Goal: Information Seeking & Learning: Check status

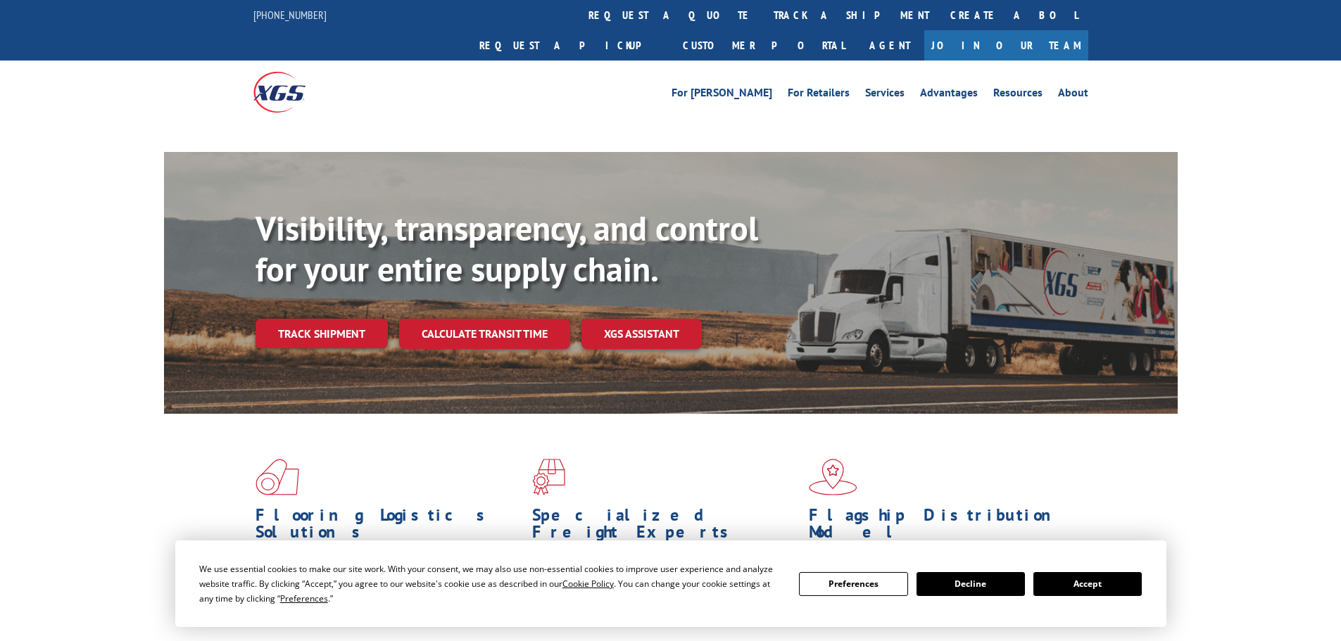
click at [1069, 579] on button "Accept" at bounding box center [1087, 584] width 108 height 24
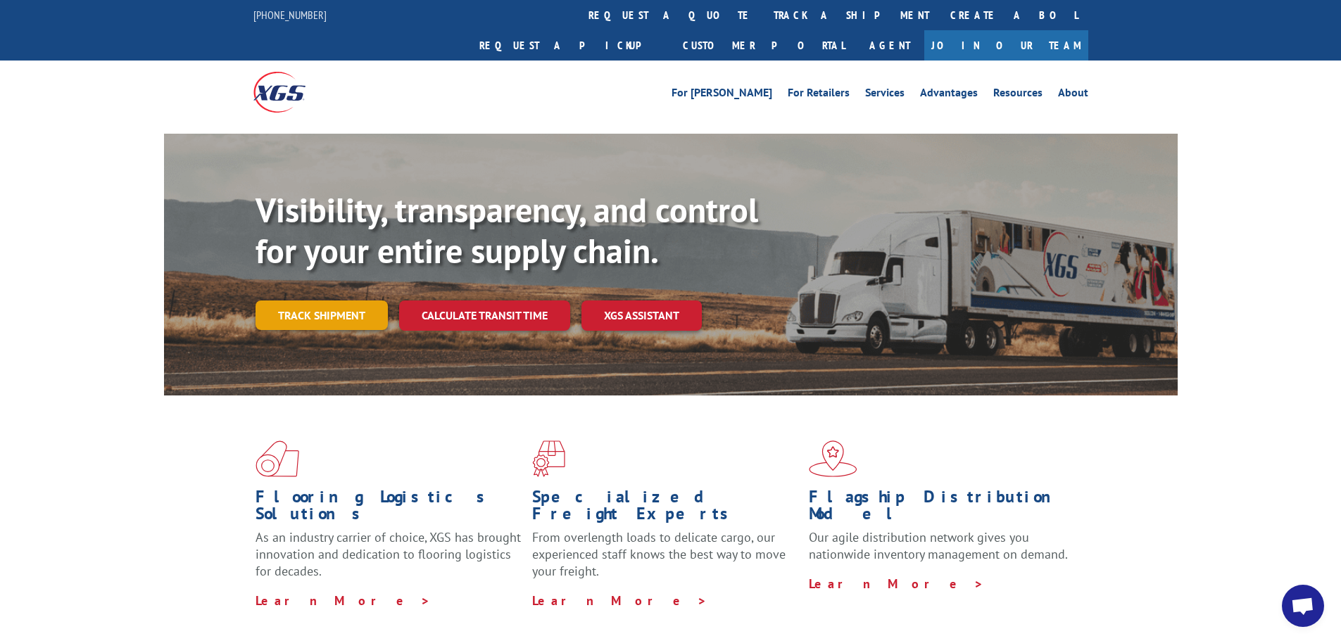
click at [339, 301] on link "Track shipment" at bounding box center [322, 316] width 132 height 30
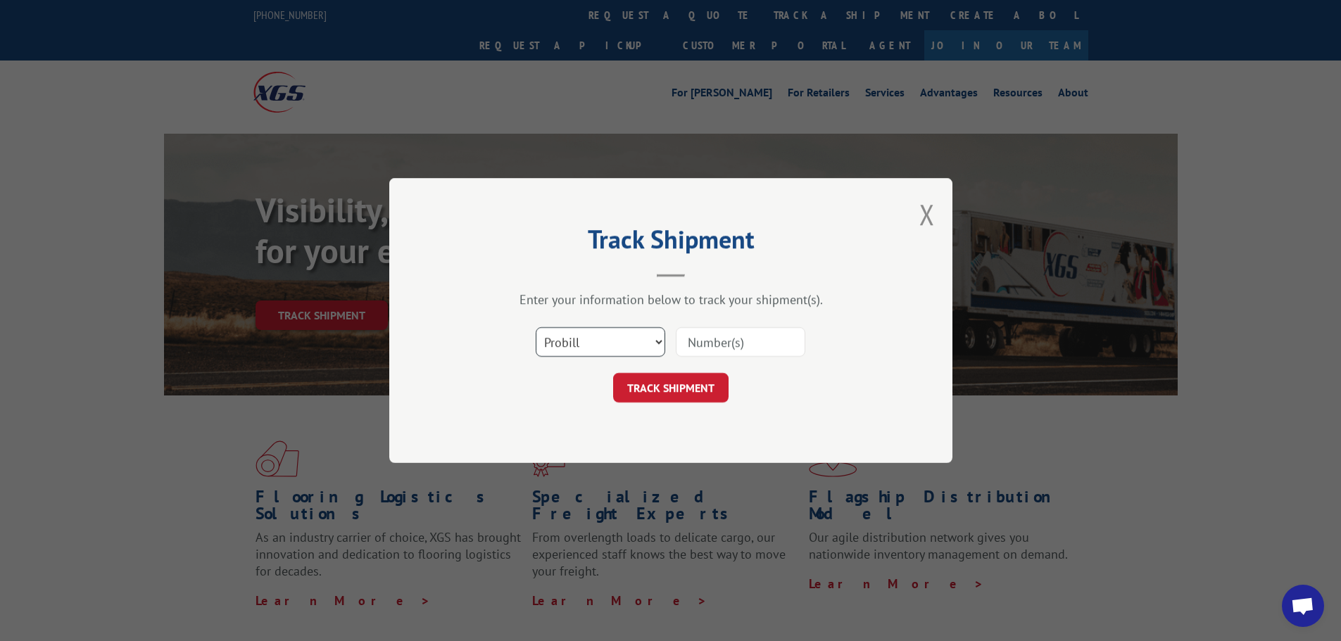
click at [548, 342] on select "Select category... Probill BOL PO" at bounding box center [601, 342] width 130 height 30
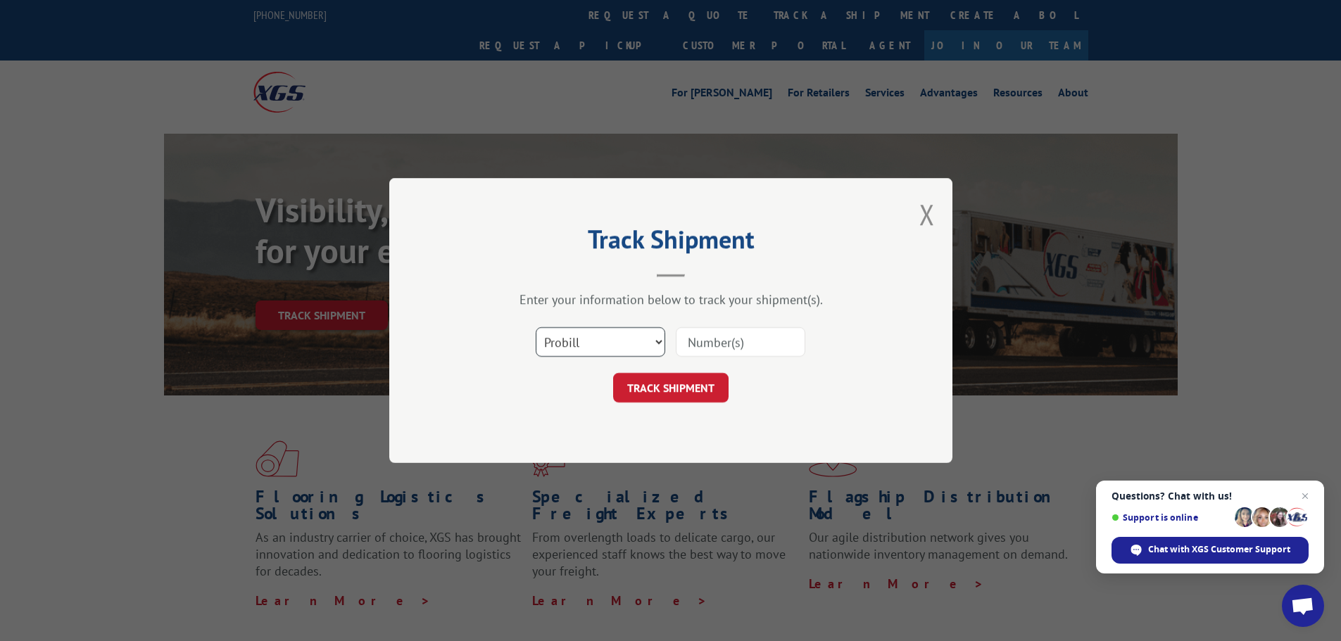
select select "po"
click at [536, 327] on select "Select category... Probill BOL PO" at bounding box center [601, 342] width 130 height 30
click at [719, 353] on input at bounding box center [741, 342] width 130 height 30
paste input "04523078"
type input "04523078"
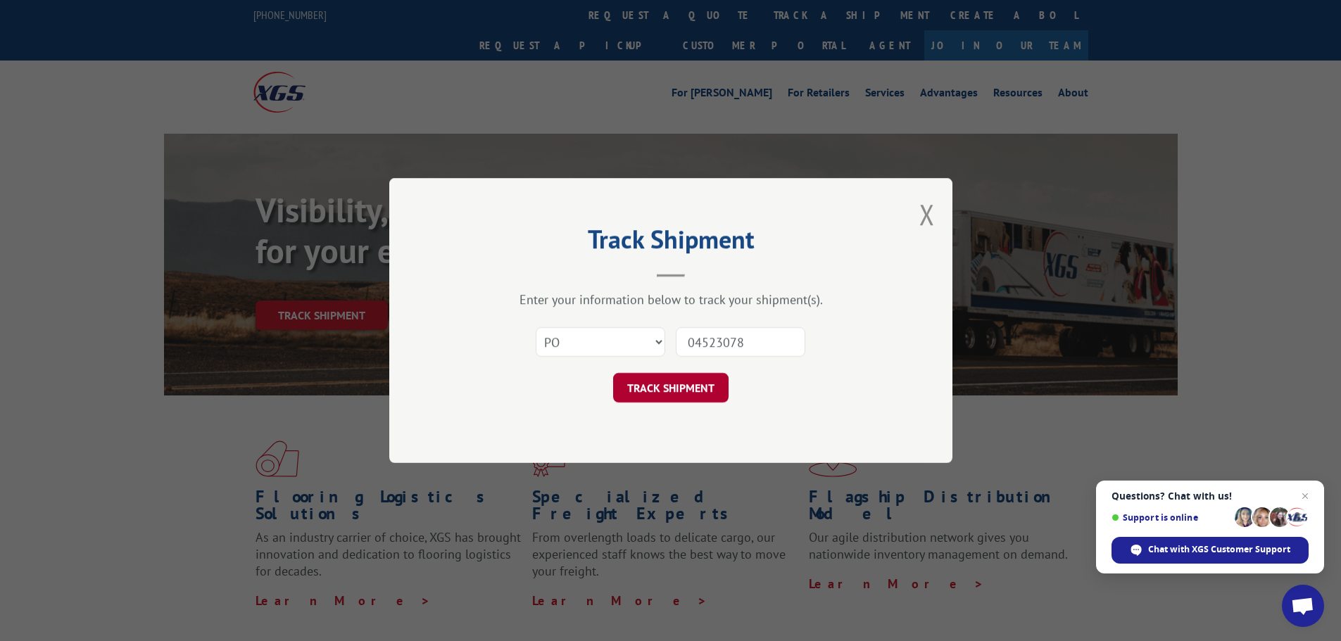
click at [662, 384] on button "TRACK SHIPMENT" at bounding box center [670, 388] width 115 height 30
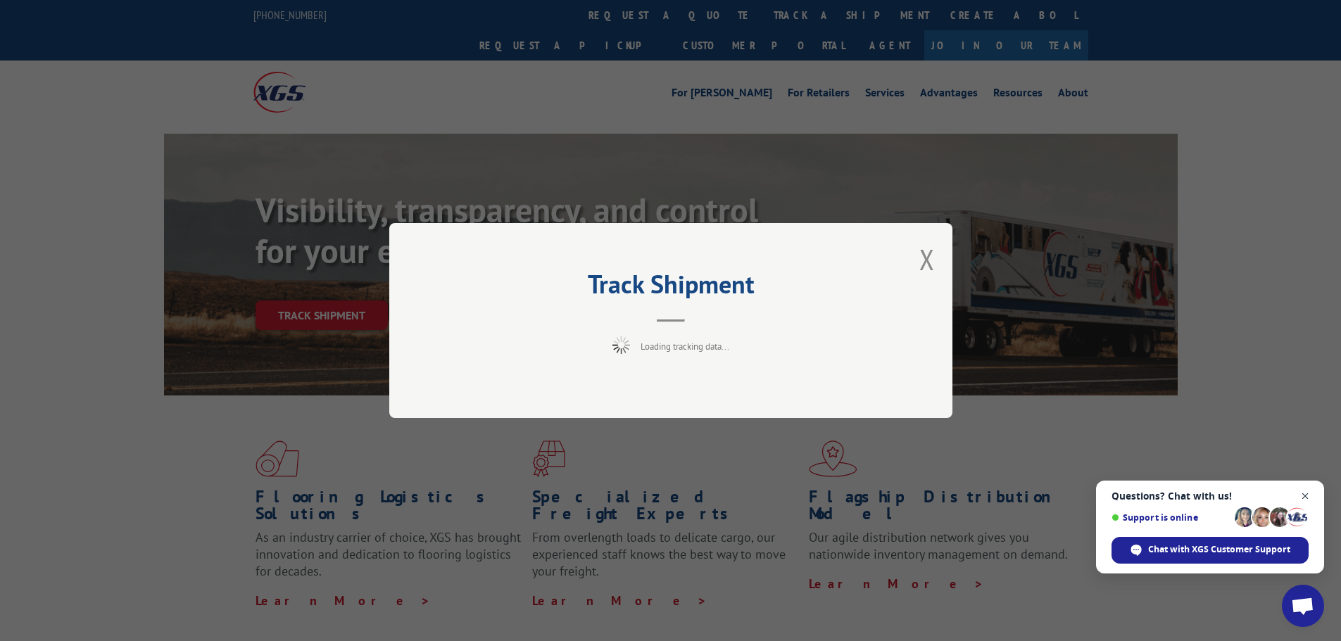
click at [1304, 497] on span "Close chat" at bounding box center [1306, 497] width 18 height 18
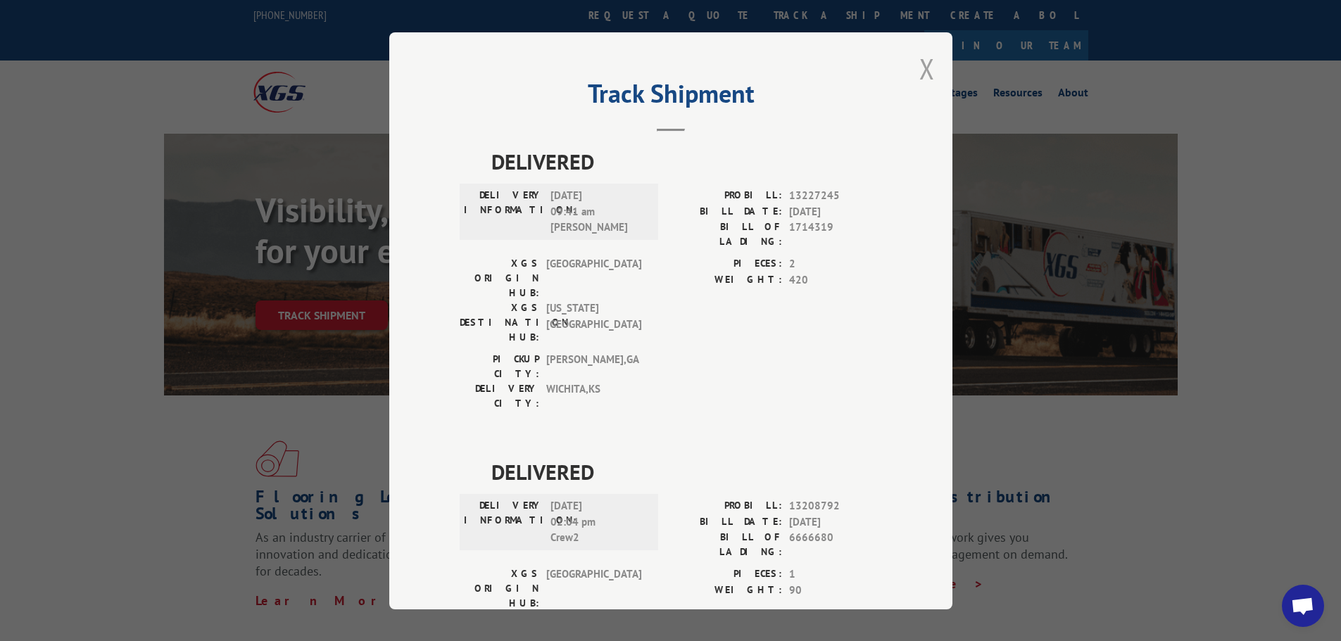
click at [922, 75] on button "Close modal" at bounding box center [926, 68] width 15 height 37
